Goal: Task Accomplishment & Management: Manage account settings

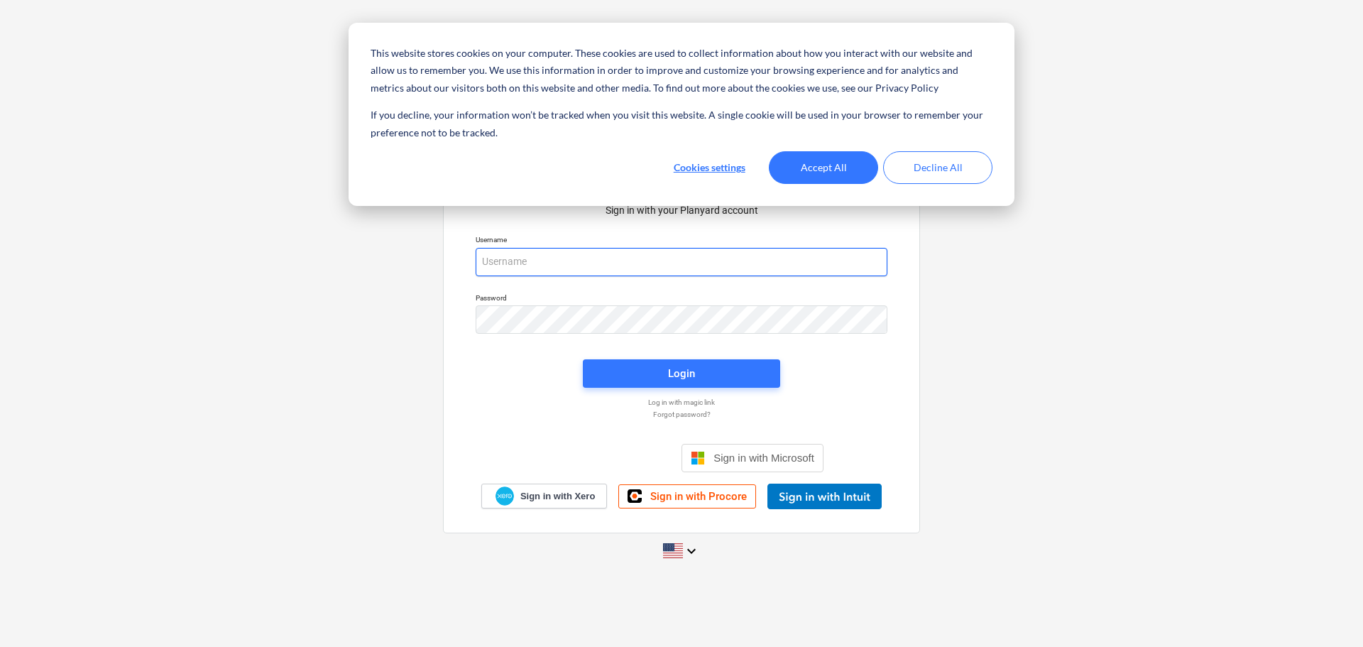
click at [549, 253] on input "email" at bounding box center [682, 262] width 412 height 28
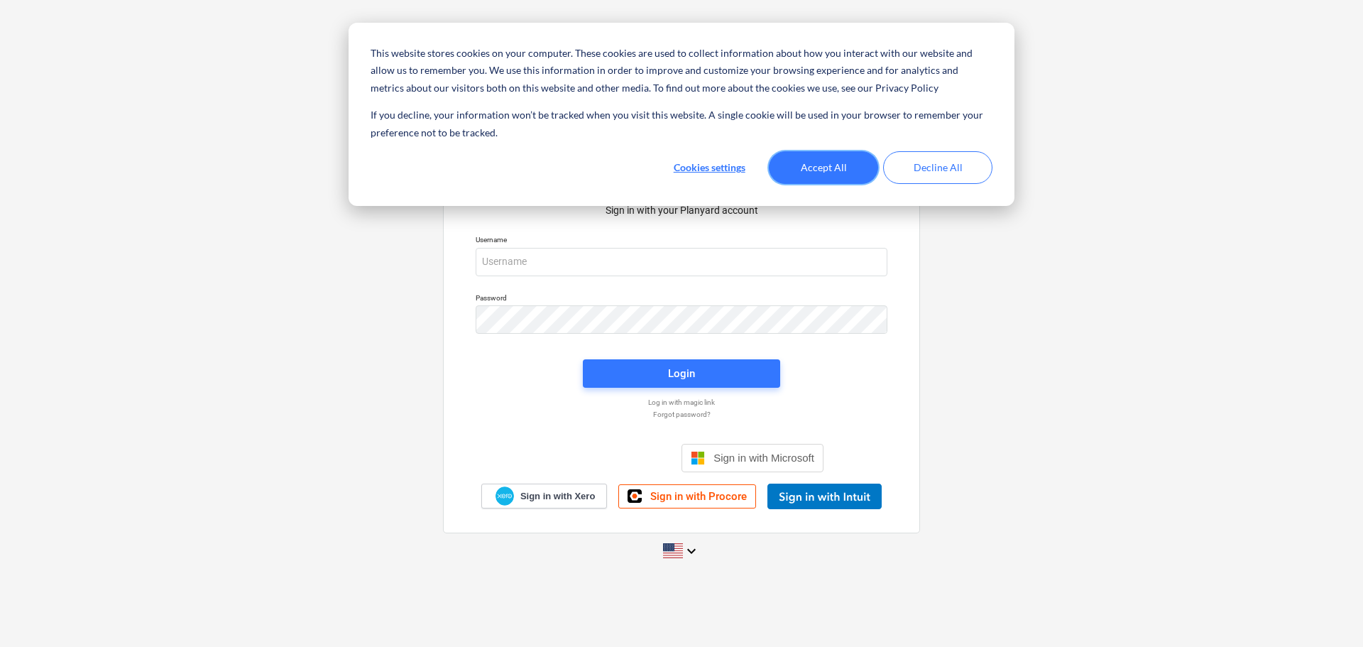
click at [816, 168] on button "Accept All" at bounding box center [823, 167] width 109 height 33
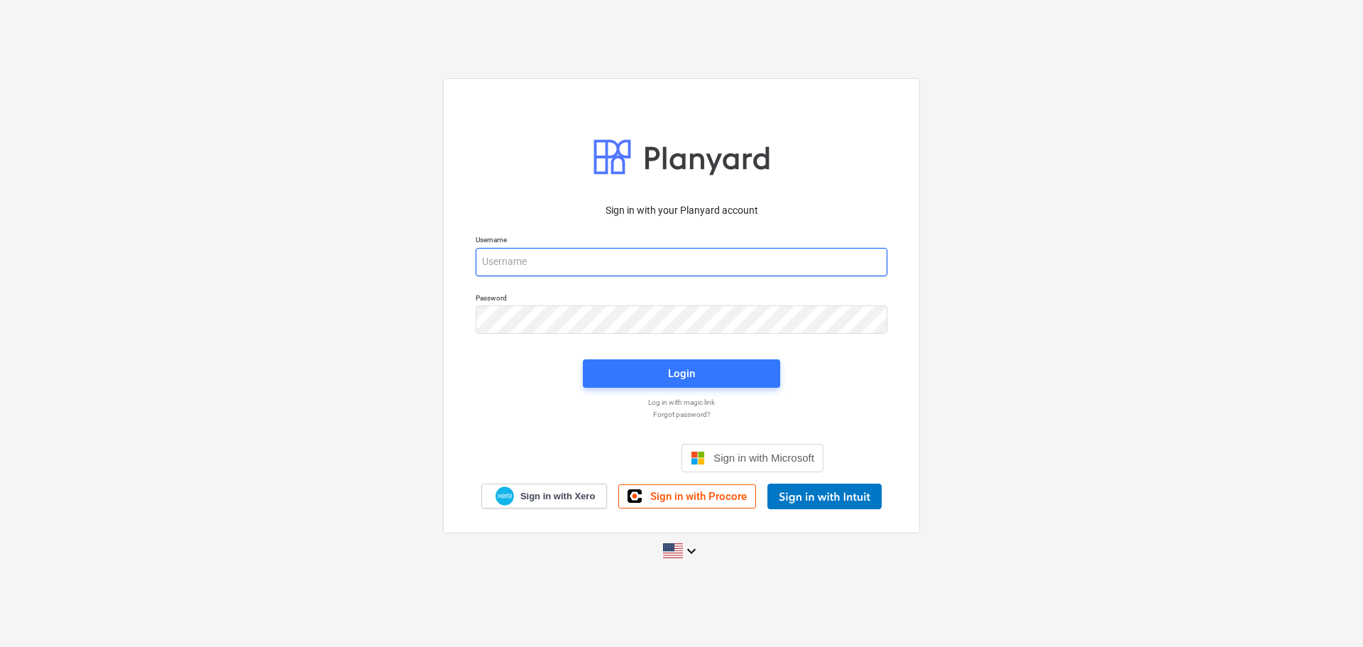
click at [594, 260] on input "email" at bounding box center [682, 262] width 412 height 28
type input "[EMAIL_ADDRESS][DOMAIN_NAME]"
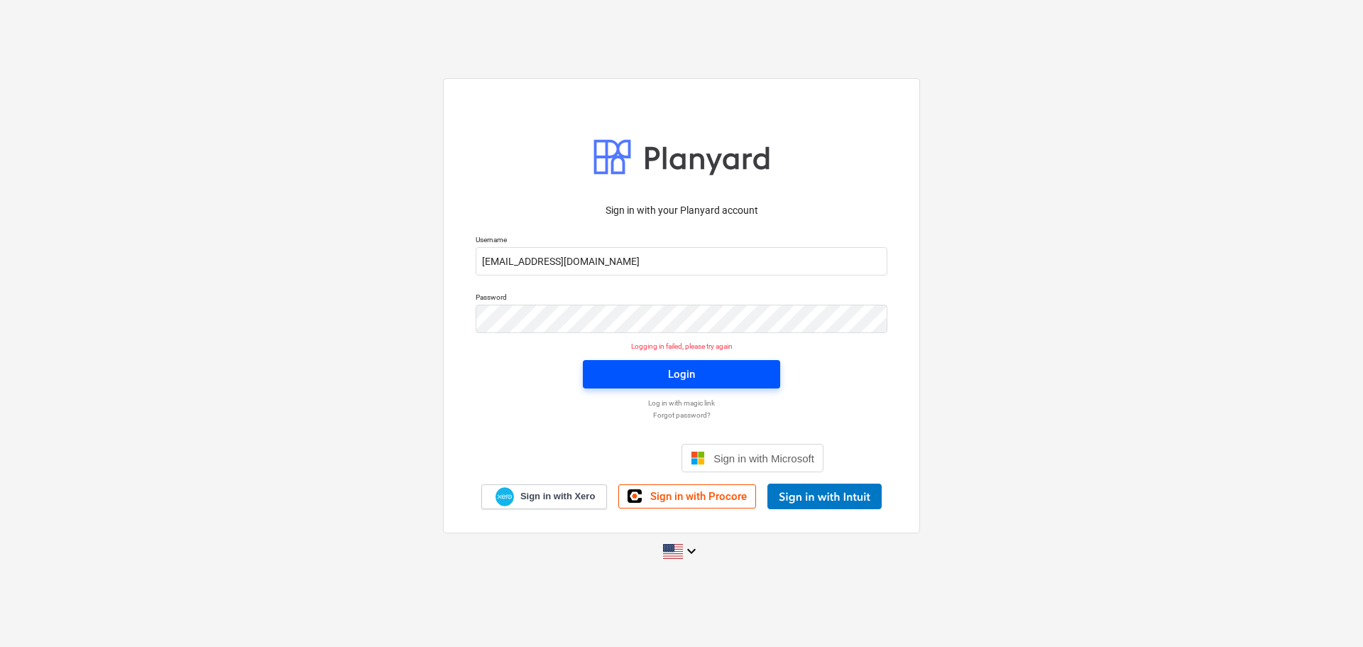
click at [663, 371] on span "Login" at bounding box center [681, 374] width 163 height 18
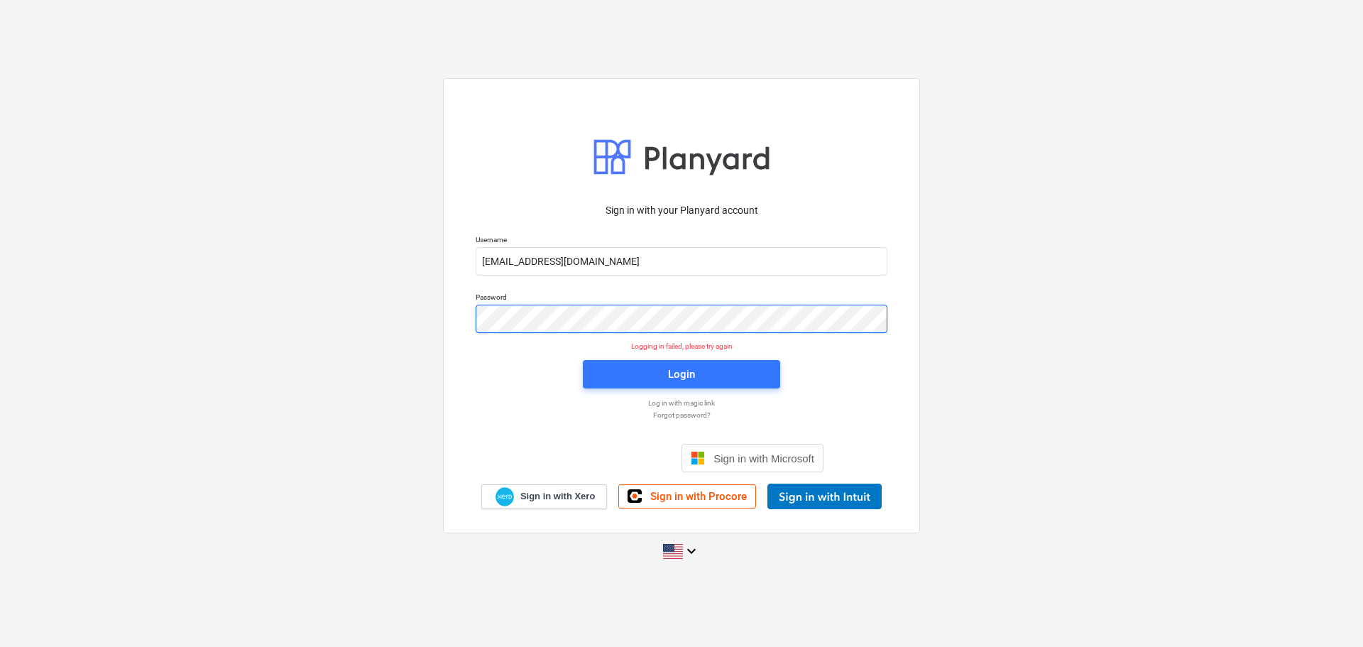
click at [471, 322] on div "Password" at bounding box center [681, 313] width 429 height 58
click at [446, 321] on div "Sign in with your Planyard account Username [EMAIL_ADDRESS][DOMAIN_NAME] Passwo…" at bounding box center [681, 305] width 477 height 455
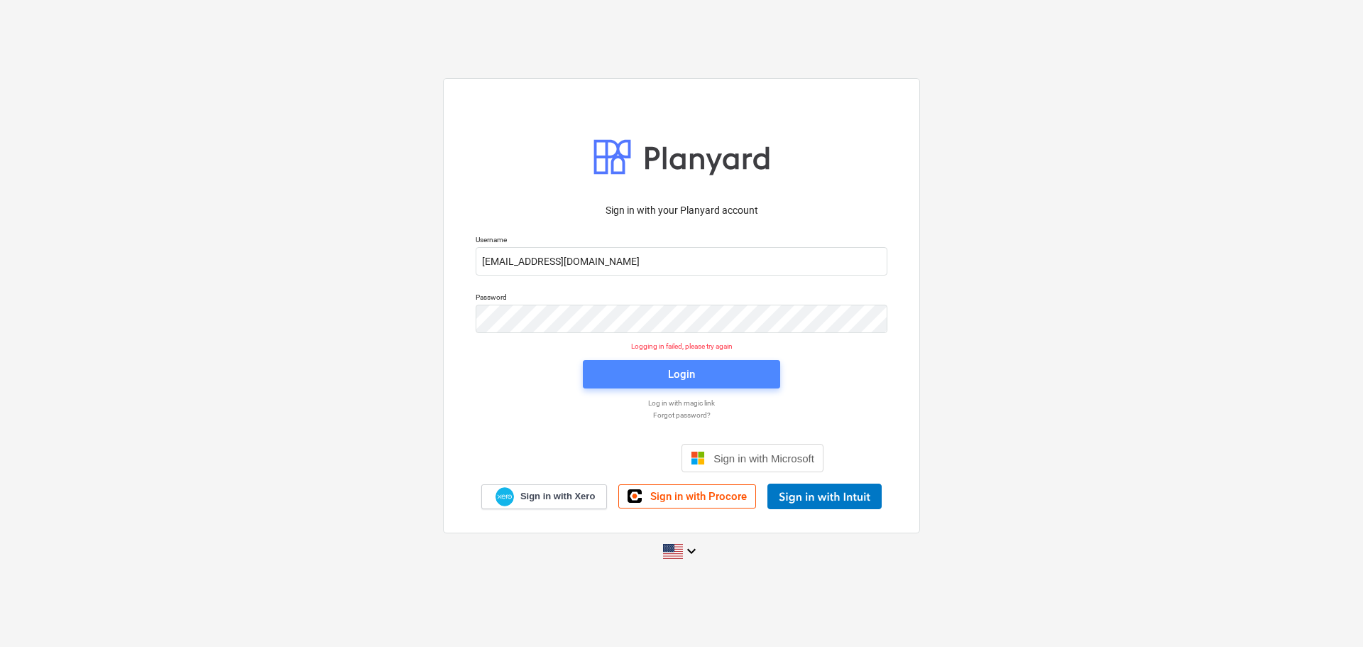
click at [628, 376] on span "Login" at bounding box center [681, 374] width 163 height 18
click at [665, 379] on span "Login" at bounding box center [681, 374] width 163 height 18
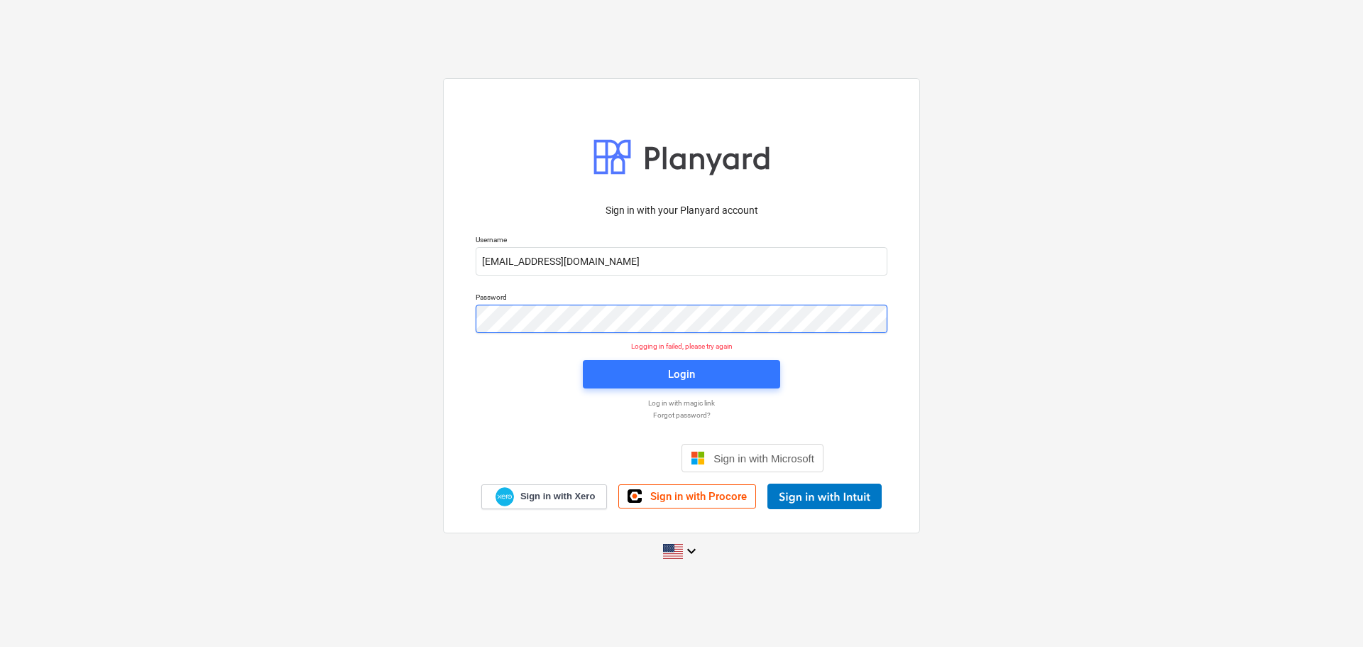
click at [414, 307] on div "Sign in with your Planyard account Username [EMAIL_ADDRESS][DOMAIN_NAME] Passwo…" at bounding box center [681, 323] width 1363 height 513
click at [680, 417] on p "Forgot password?" at bounding box center [682, 414] width 426 height 9
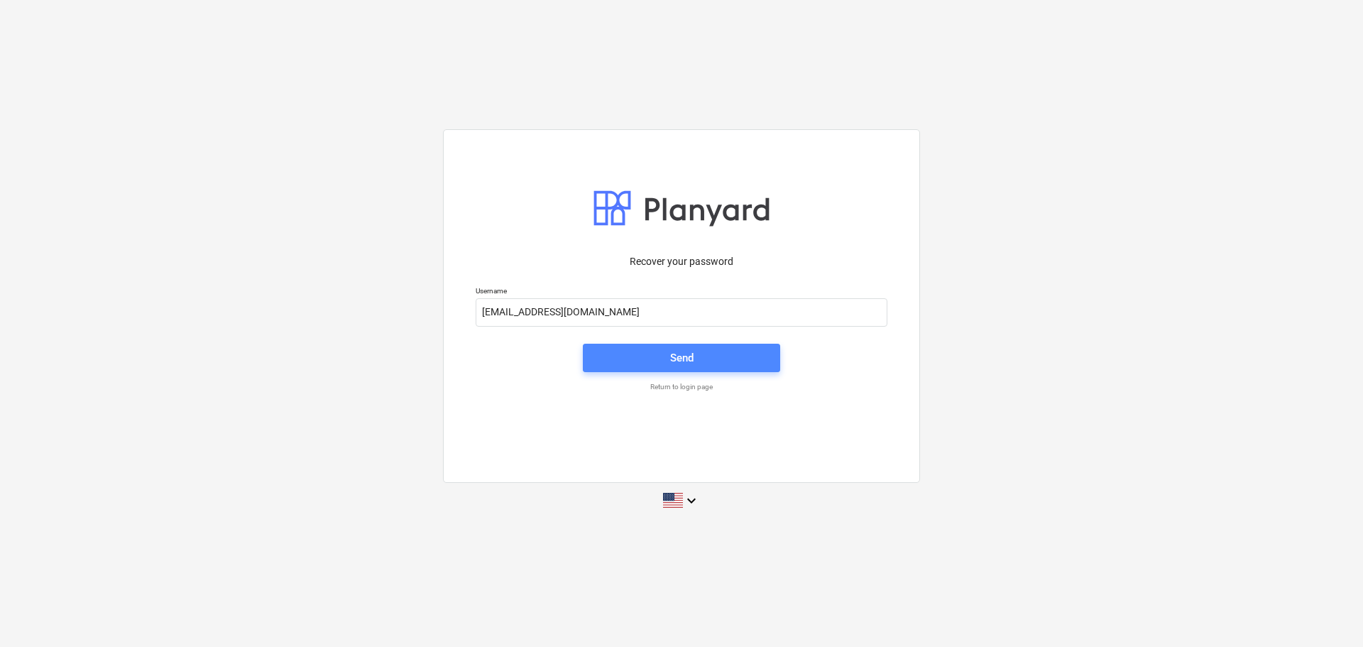
click at [672, 349] on div "Send" at bounding box center [681, 358] width 23 height 18
